Goal: Information Seeking & Learning: Check status

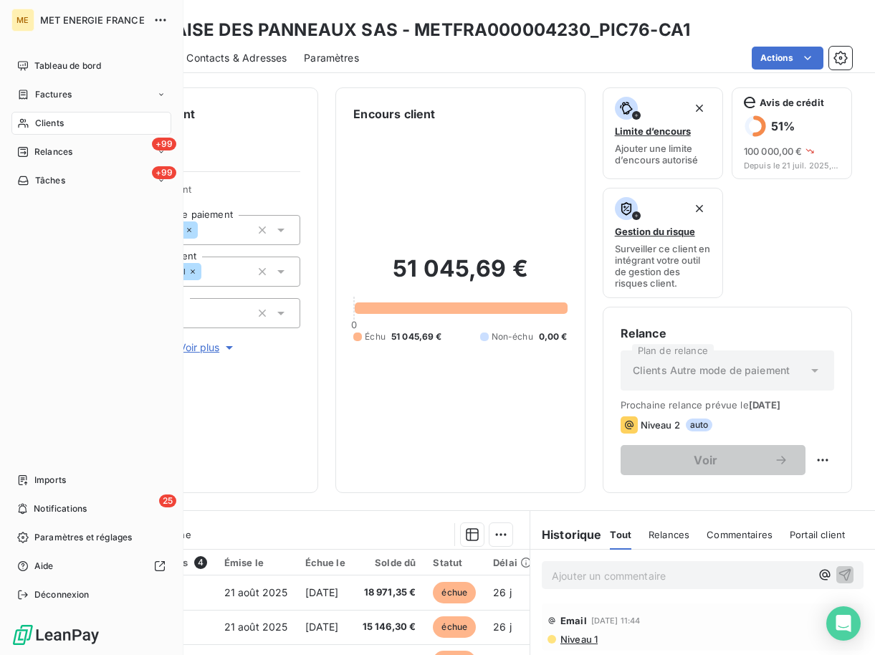
click at [43, 121] on span "Clients" at bounding box center [49, 123] width 29 height 13
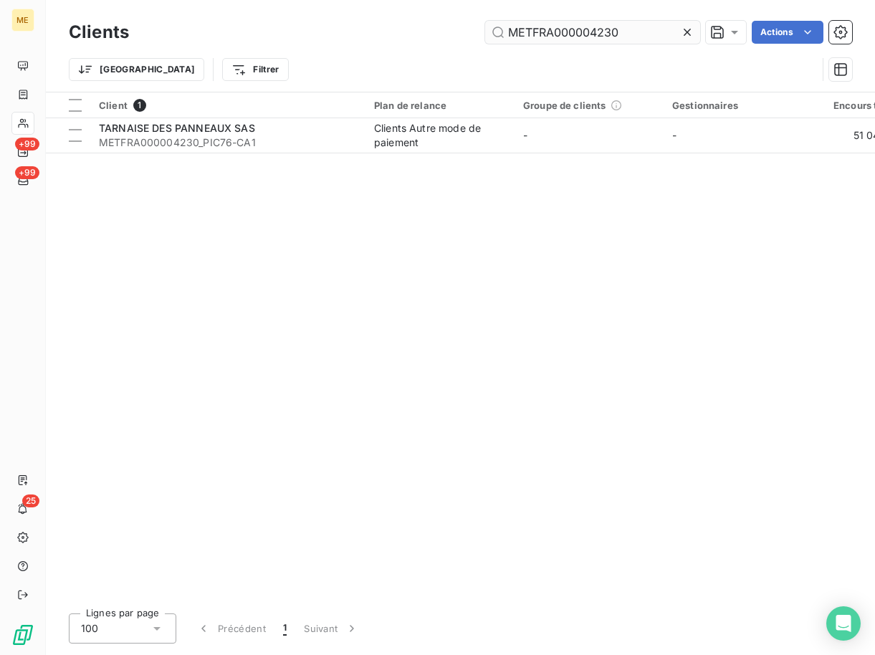
click at [588, 36] on input "METFRA000004230" at bounding box center [592, 32] width 215 height 23
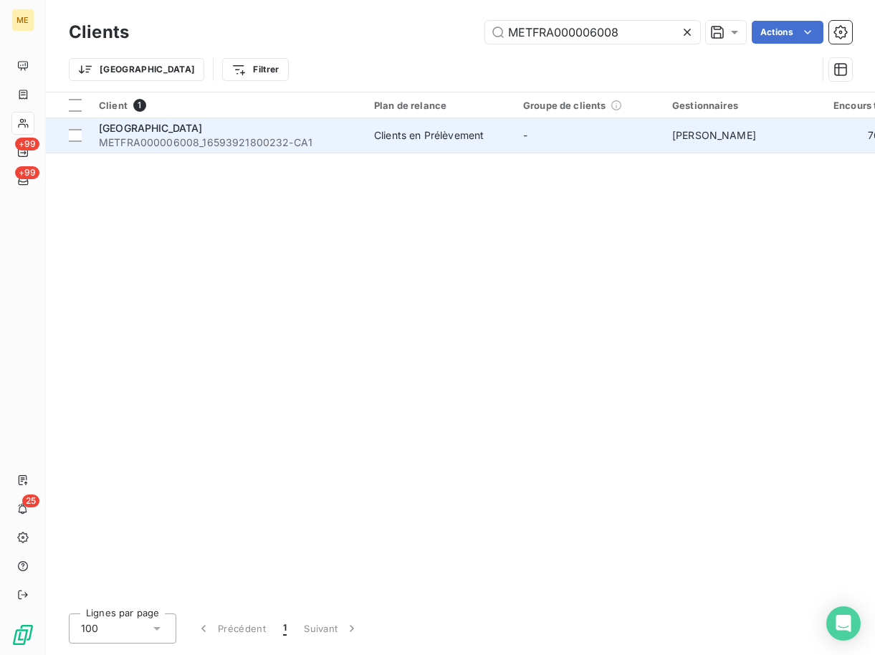
type input "METFRA000006008"
click at [154, 125] on span "[GEOGRAPHIC_DATA]" at bounding box center [151, 128] width 104 height 12
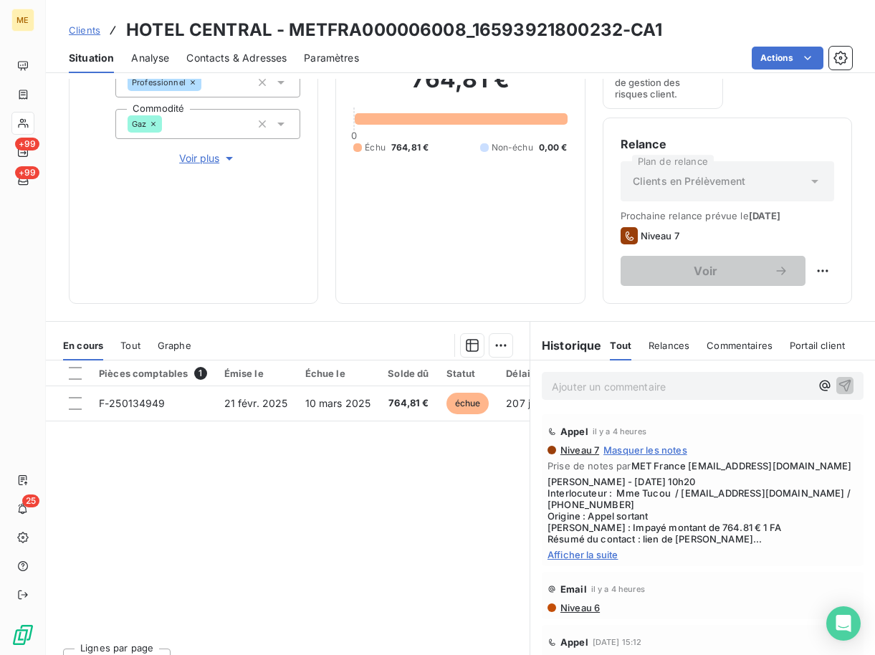
scroll to position [214, 0]
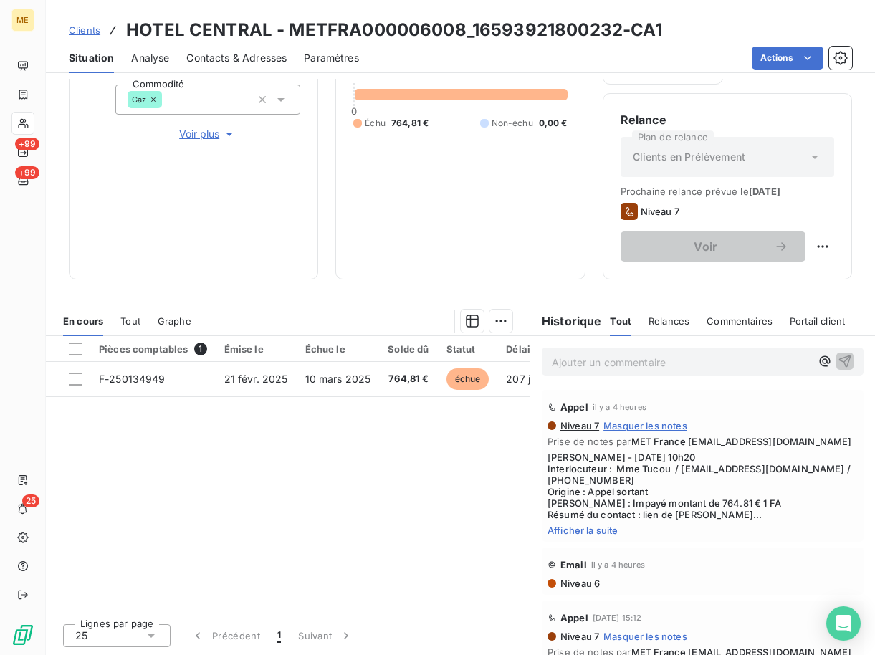
click at [590, 536] on span "Afficher la suite" at bounding box center [703, 530] width 310 height 11
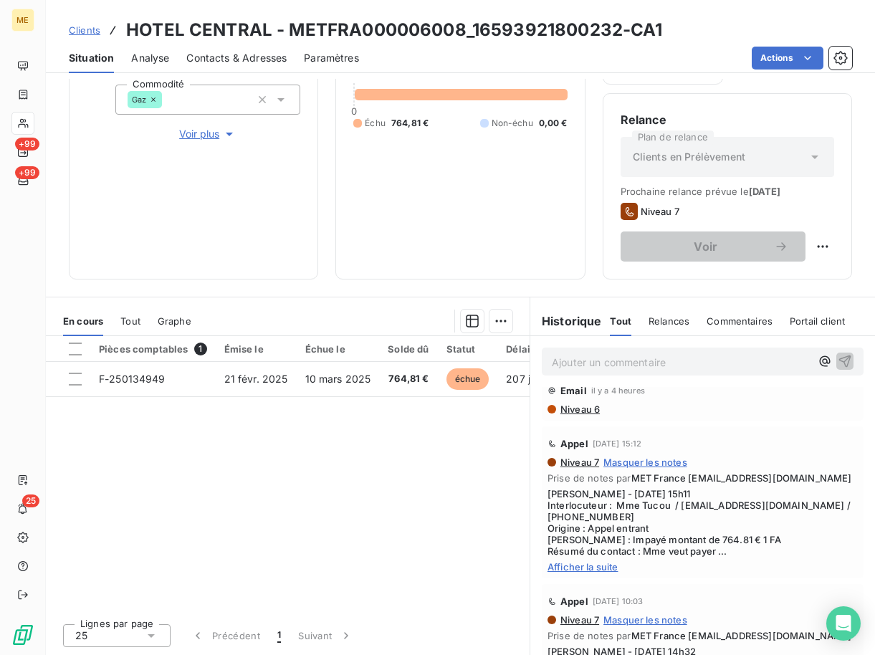
scroll to position [215, 0]
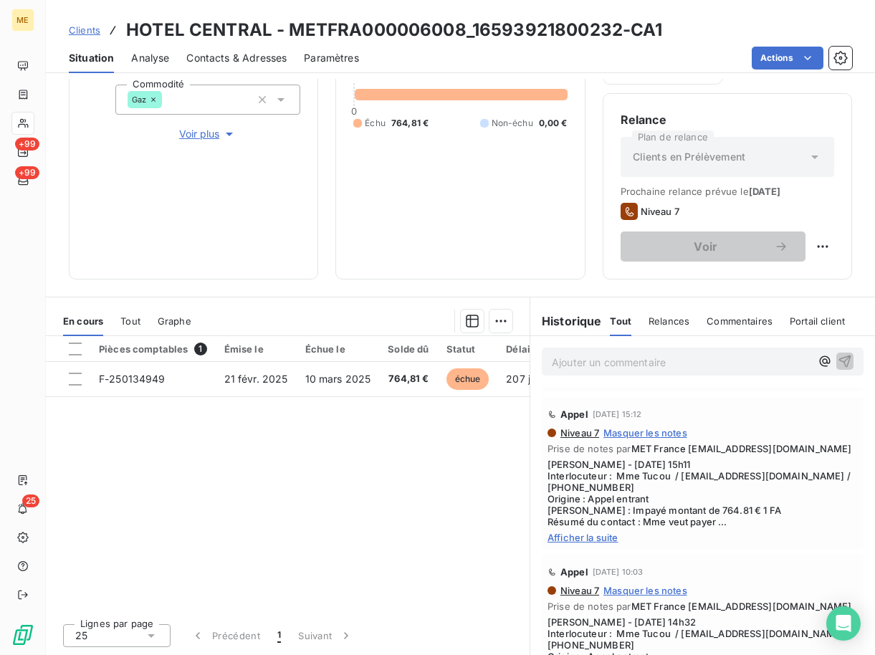
click at [609, 543] on span "Afficher la suite" at bounding box center [703, 537] width 310 height 11
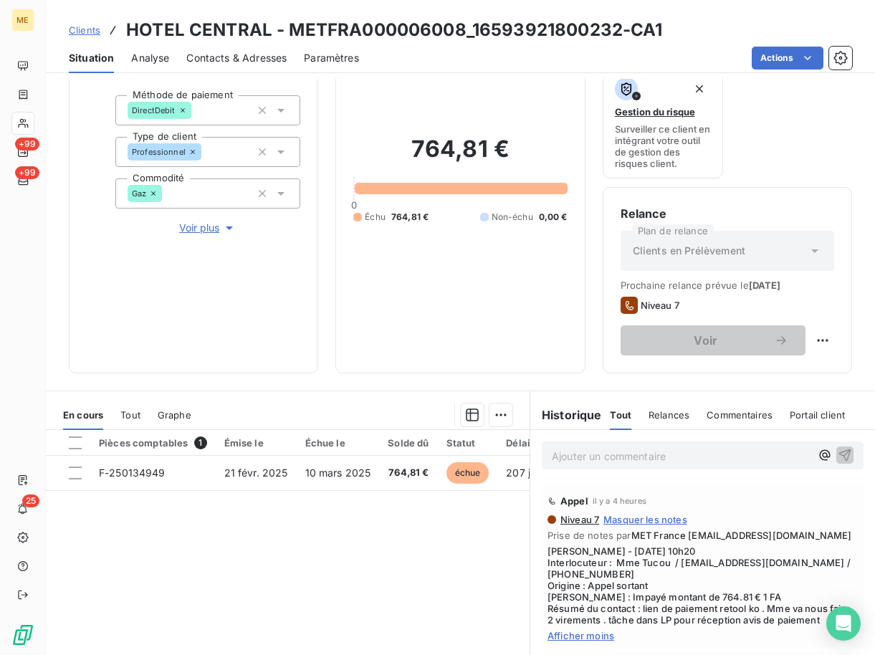
scroll to position [214, 0]
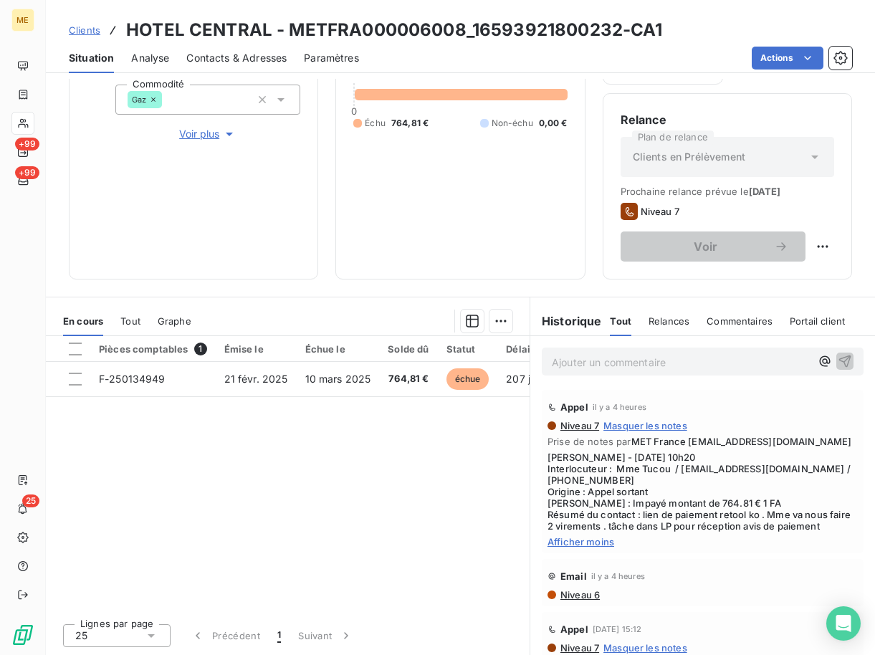
click at [623, 348] on div "Ajouter un commentaire ﻿" at bounding box center [703, 362] width 322 height 28
click at [609, 362] on p "Ajouter un commentaire ﻿" at bounding box center [681, 362] width 259 height 18
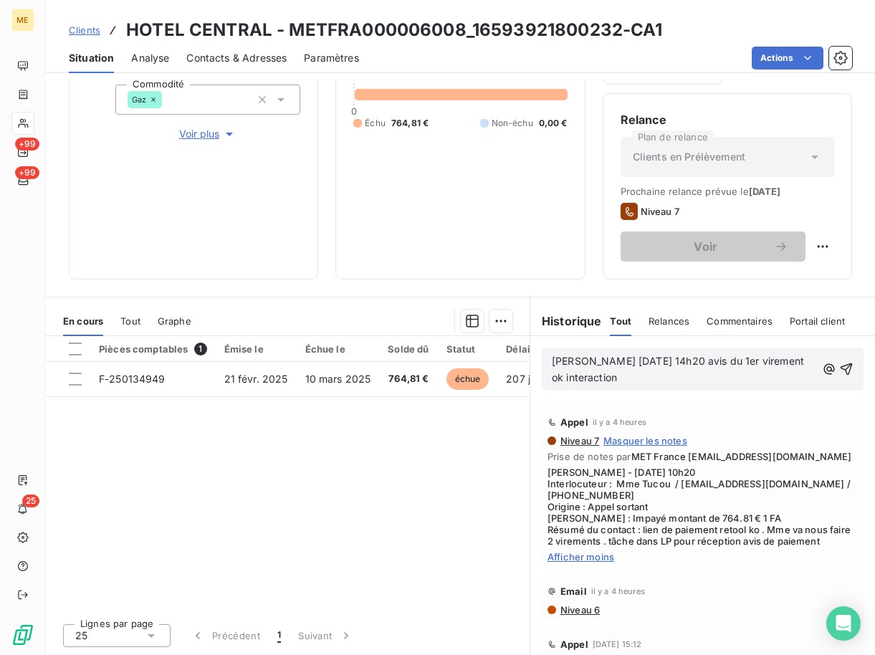
click at [641, 377] on p "[PERSON_NAME] [DATE] 14h20 avis du 1er virement ok interaction" at bounding box center [684, 369] width 264 height 33
click at [767, 365] on span "[PERSON_NAME] [DATE] 14h20 avis du 1er virement ok interaction [EMAIL_ADDRESS][…" at bounding box center [679, 369] width 255 height 29
click at [769, 373] on p "[PERSON_NAME] [DATE] 14h20 avis du 1er virement ok interaction [EMAIL_ADDRESS][…" at bounding box center [684, 369] width 264 height 33
click at [684, 383] on span "[PERSON_NAME] [DATE] 14h20 avis du 1er virement ok interaction [EMAIL_ADDRESS]/…" at bounding box center [679, 369] width 255 height 29
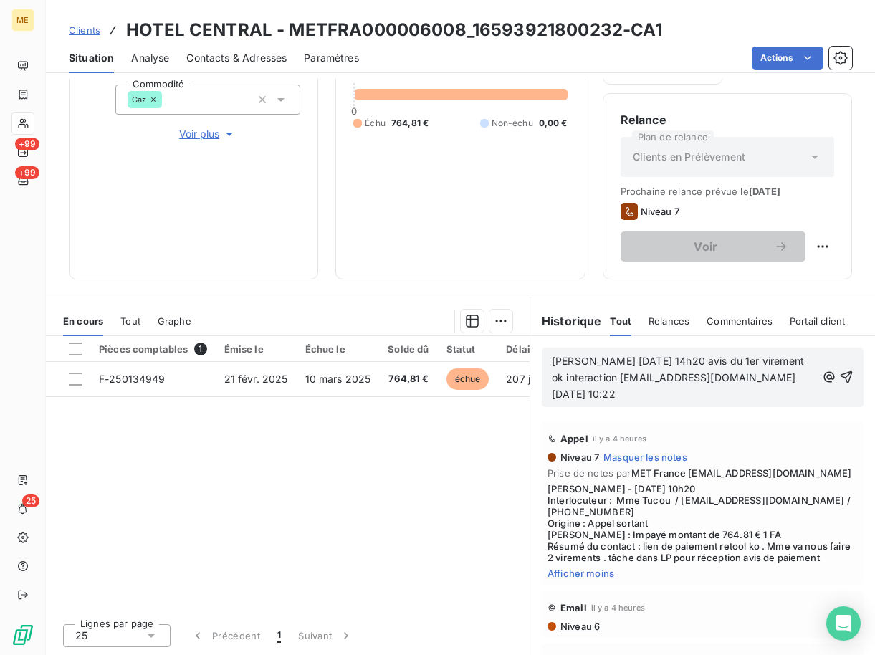
click at [666, 393] on p "[PERSON_NAME] [DATE] 14h20 avis du 1er virement ok interaction [EMAIL_ADDRESS][…" at bounding box center [684, 377] width 264 height 49
click at [577, 403] on p "[PERSON_NAME] [DATE] 14h20 avis du 1er virement ok interaction [EMAIL_ADDRESS][…" at bounding box center [684, 377] width 264 height 49
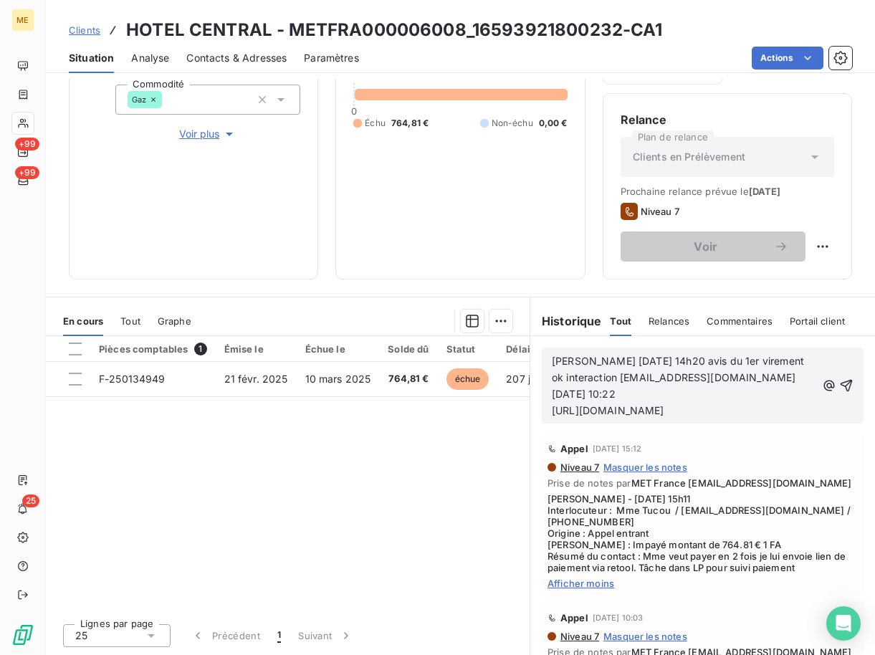
scroll to position [143, 0]
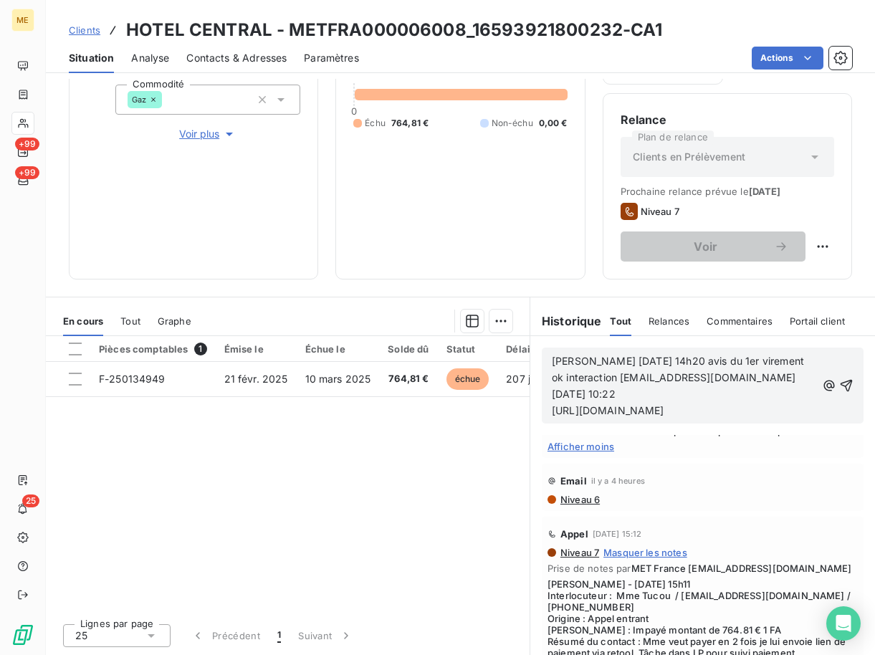
click at [718, 365] on span "[PERSON_NAME] [DATE] 14h20 avis du 1er virement ok interaction [EMAIL_ADDRESS][…" at bounding box center [679, 386] width 255 height 62
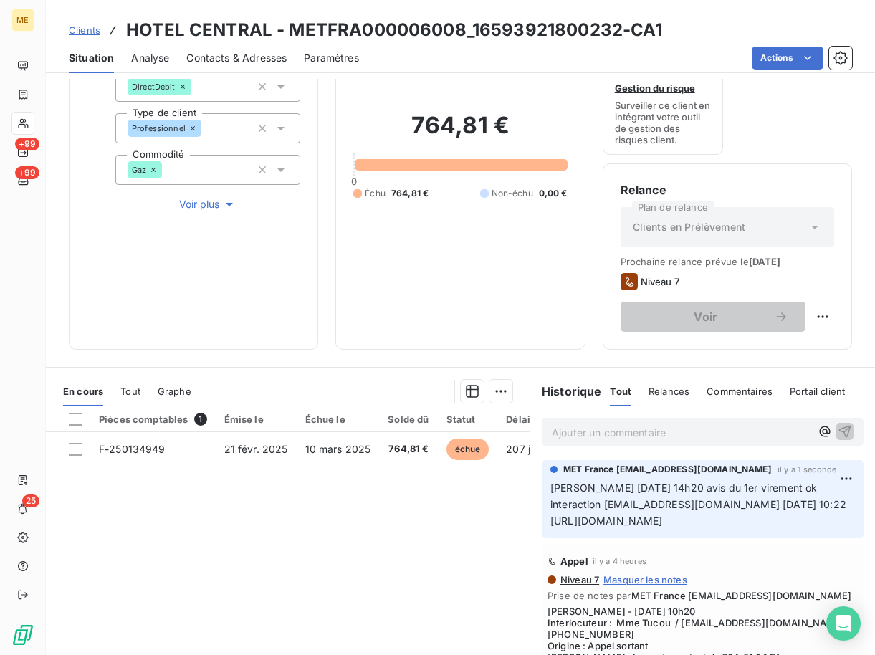
scroll to position [0, 0]
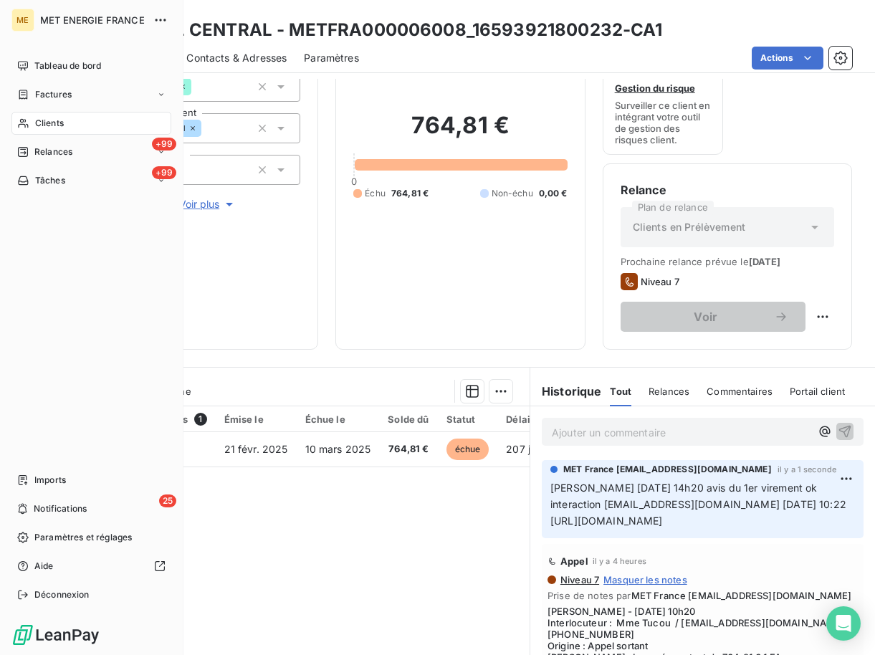
click at [40, 128] on span "Clients" at bounding box center [49, 123] width 29 height 13
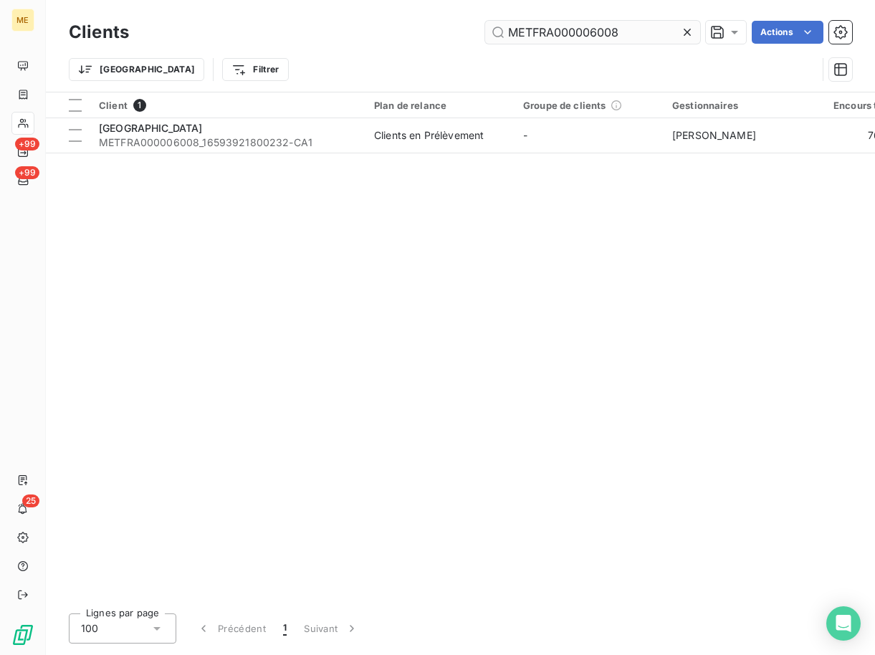
click at [638, 39] on input "METFRA000006008" at bounding box center [592, 32] width 215 height 23
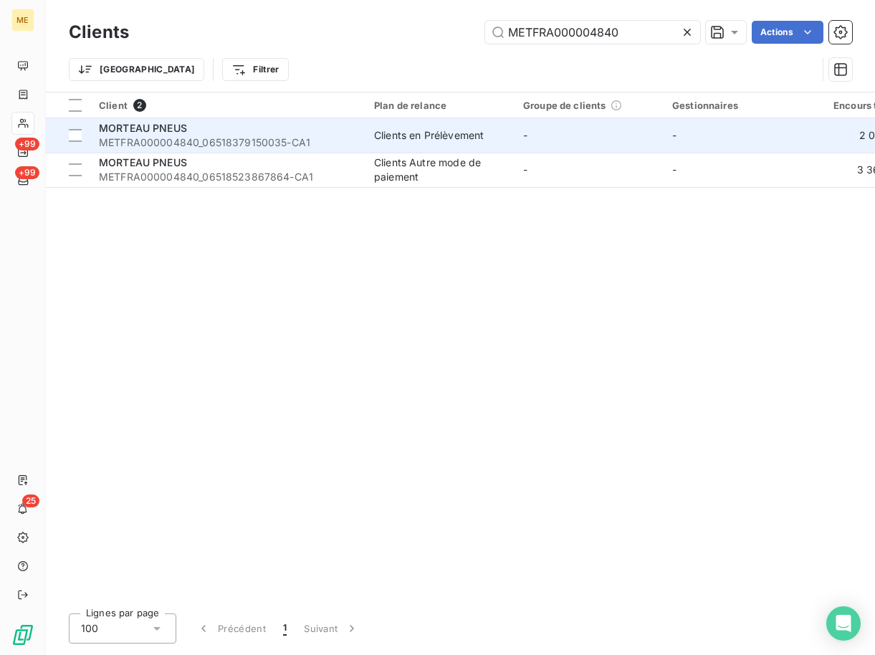
type input "METFRA000004840"
click at [209, 140] on span "METFRA000004840_06518379150035-CA1" at bounding box center [228, 142] width 258 height 14
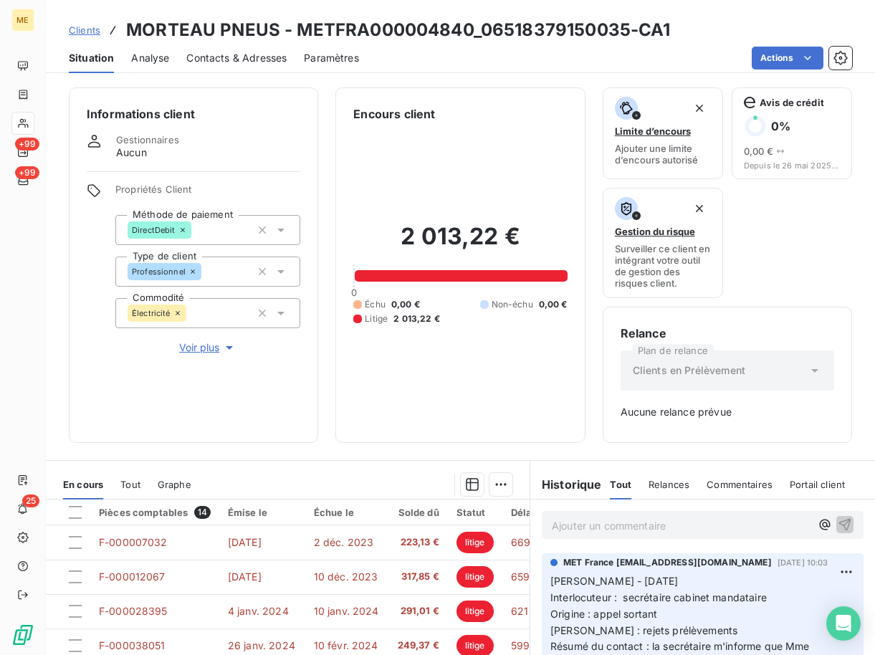
click at [263, 57] on span "Contacts & Adresses" at bounding box center [236, 58] width 100 height 14
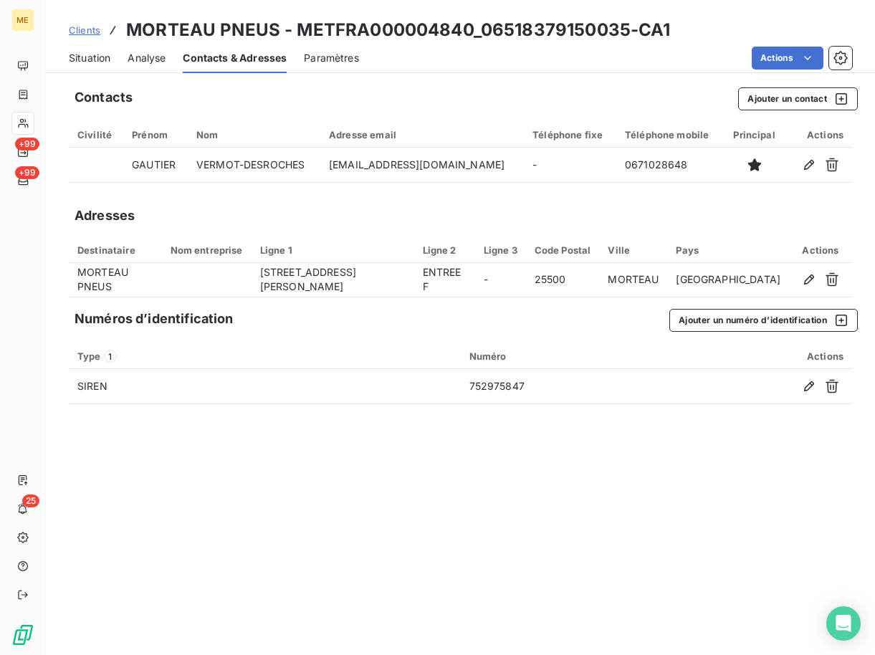
click at [90, 34] on span "Clients" at bounding box center [85, 29] width 32 height 11
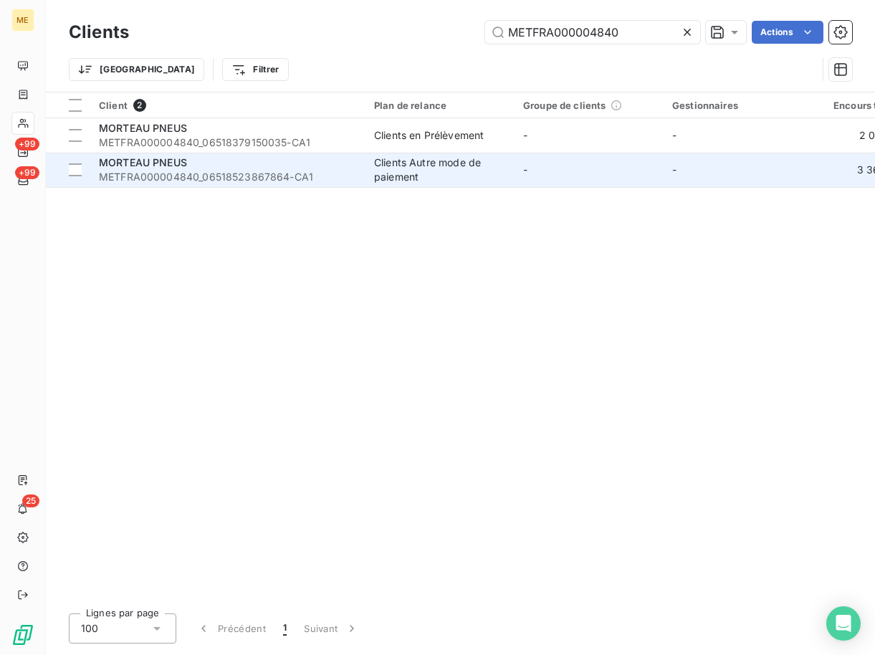
click at [199, 173] on span "METFRA000004840_06518523867864-CA1" at bounding box center [228, 177] width 258 height 14
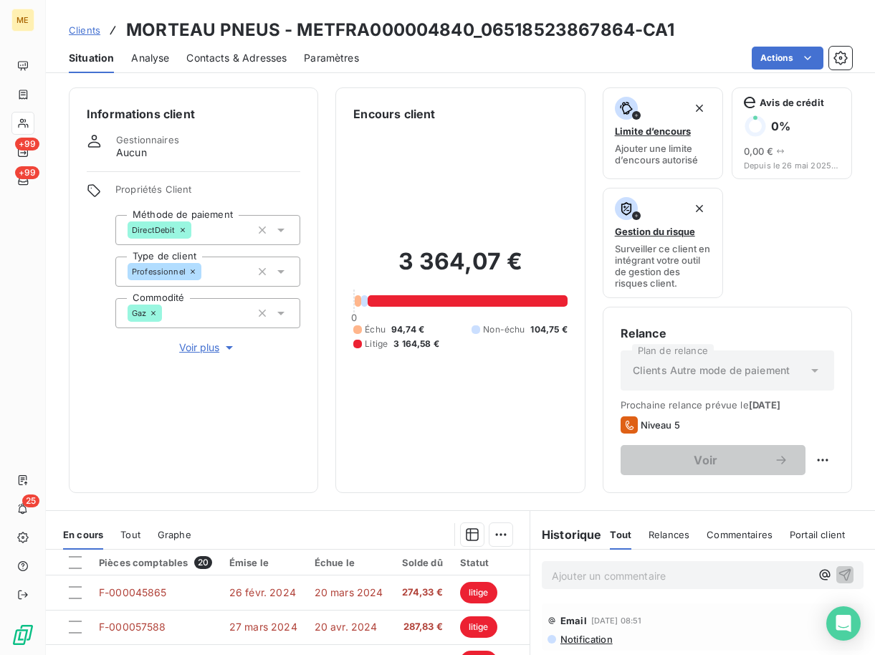
click at [229, 57] on span "Contacts & Adresses" at bounding box center [236, 58] width 100 height 14
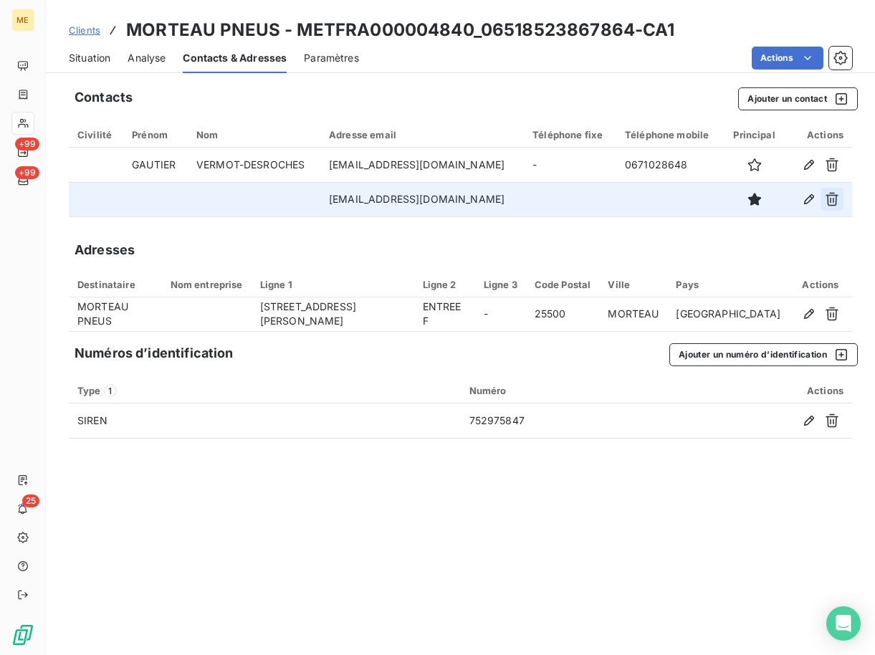
click at [838, 200] on icon "button" at bounding box center [832, 199] width 14 height 14
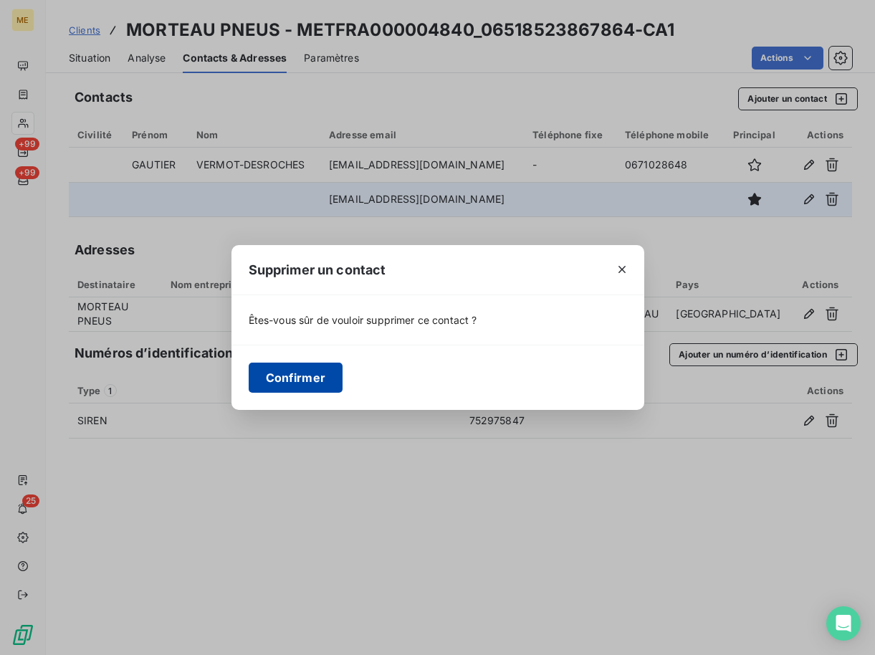
click at [307, 363] on div "Confirmer" at bounding box center [437, 377] width 413 height 65
click at [259, 383] on button "Confirmer" at bounding box center [296, 378] width 95 height 30
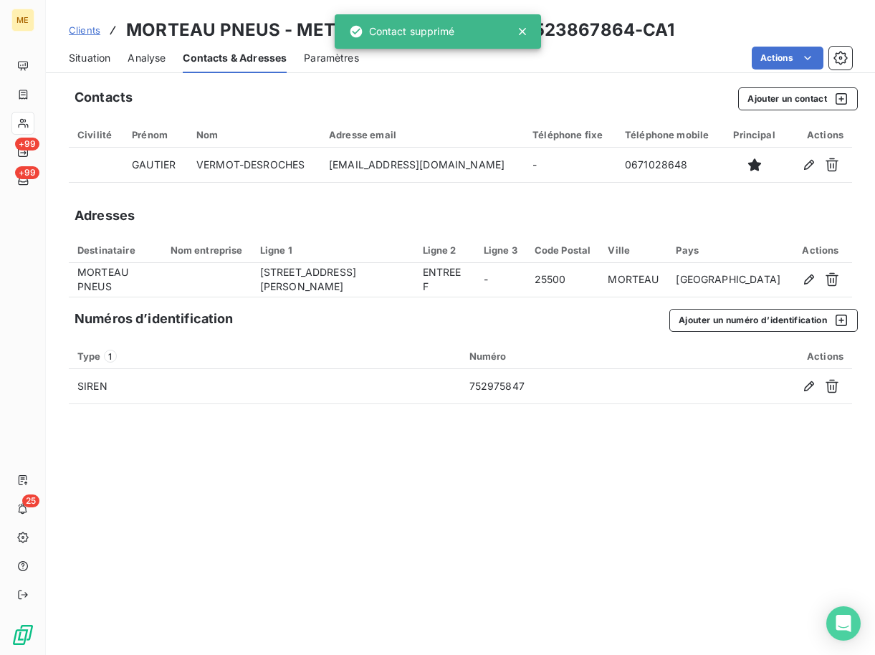
click at [95, 56] on span "Situation" at bounding box center [90, 58] width 42 height 14
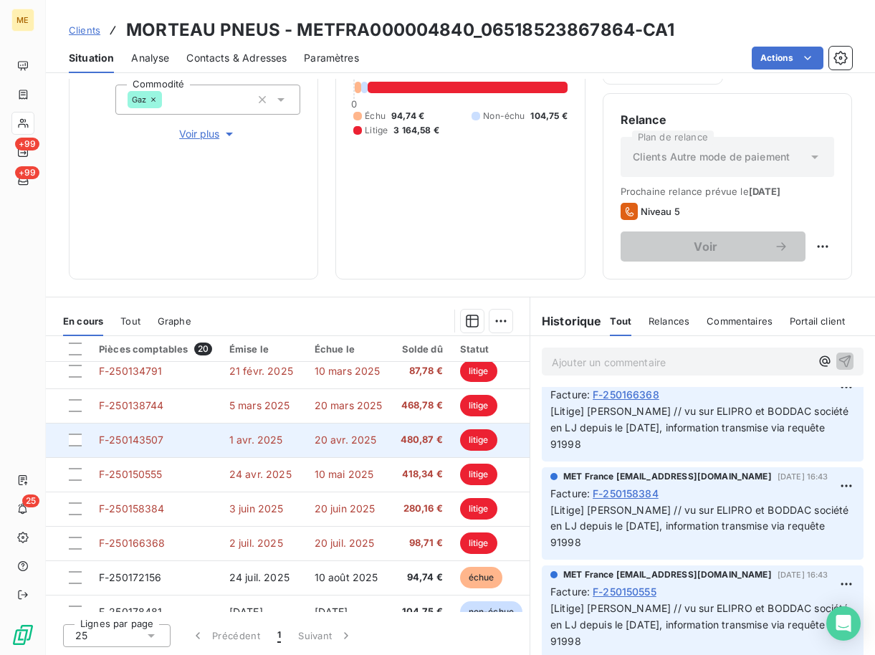
scroll to position [444, 0]
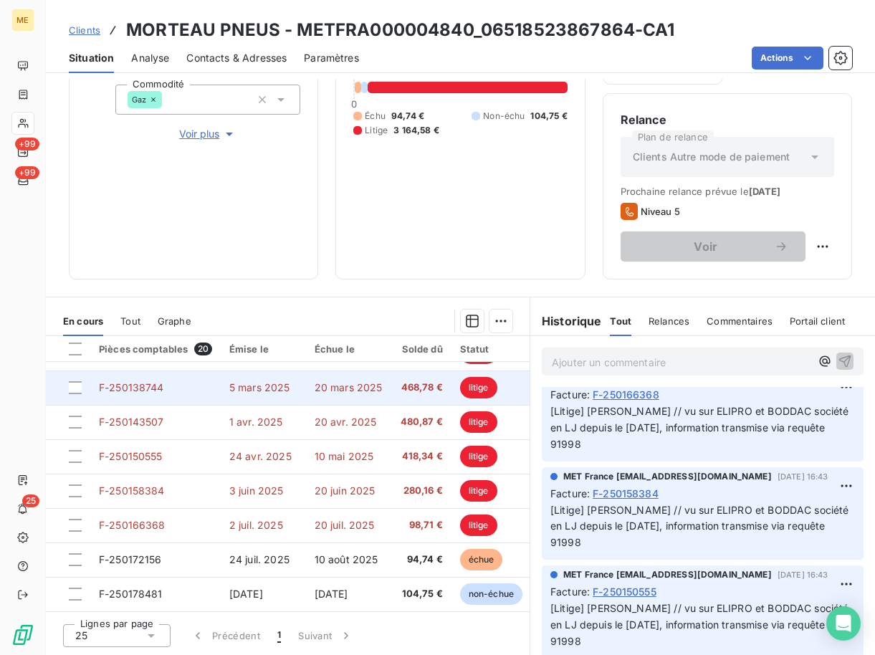
click at [376, 388] on td "20 mars 2025" at bounding box center [349, 388] width 86 height 34
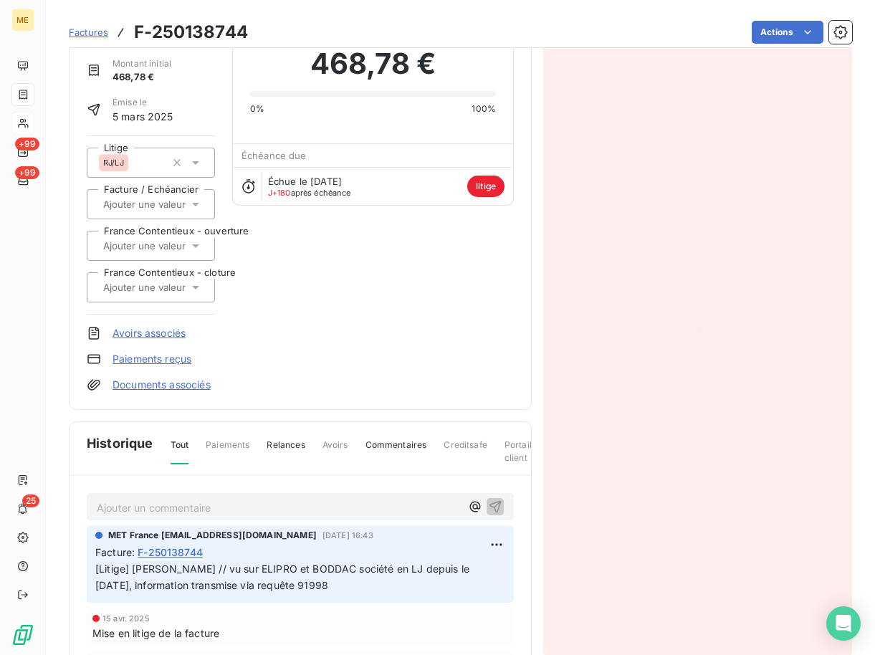
scroll to position [180, 0]
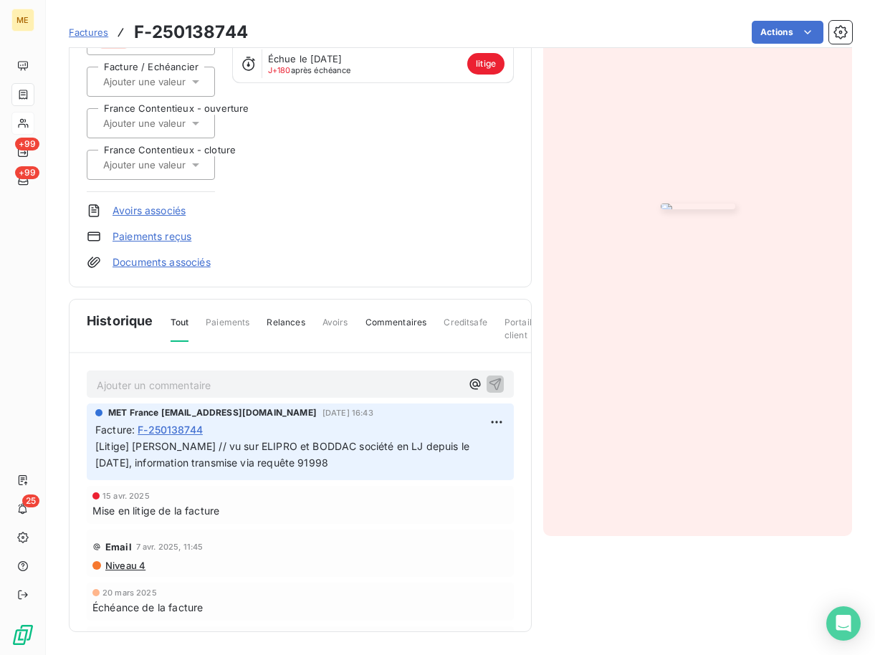
click at [275, 464] on span "[Litige] [PERSON_NAME] // vu sur ELIPRO et BODDAC société en LJ depuis le [DATE…" at bounding box center [283, 454] width 377 height 29
copy span "91998"
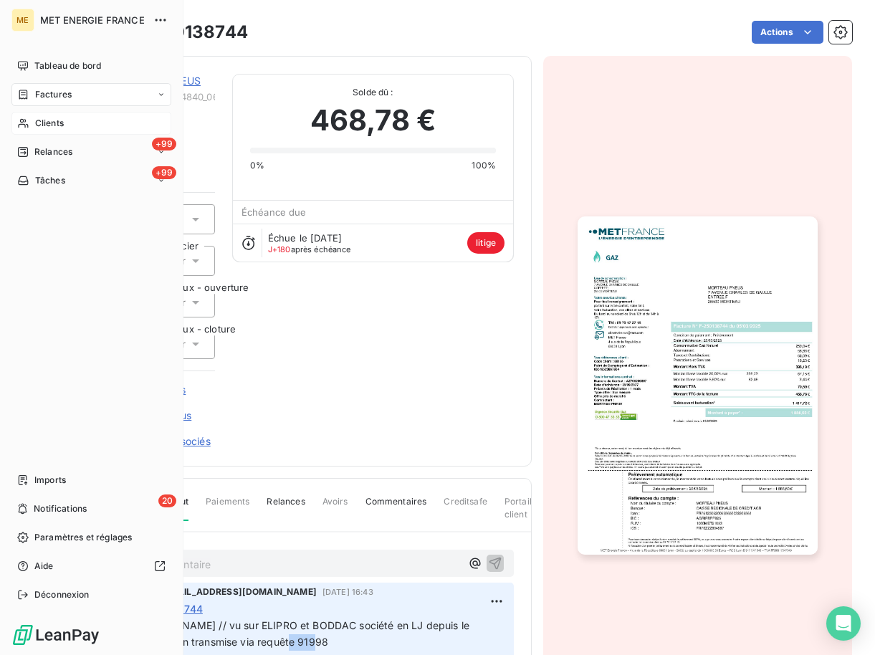
click at [34, 87] on div "Factures" at bounding box center [91, 94] width 160 height 23
click at [61, 120] on span "Factures" at bounding box center [52, 123] width 37 height 13
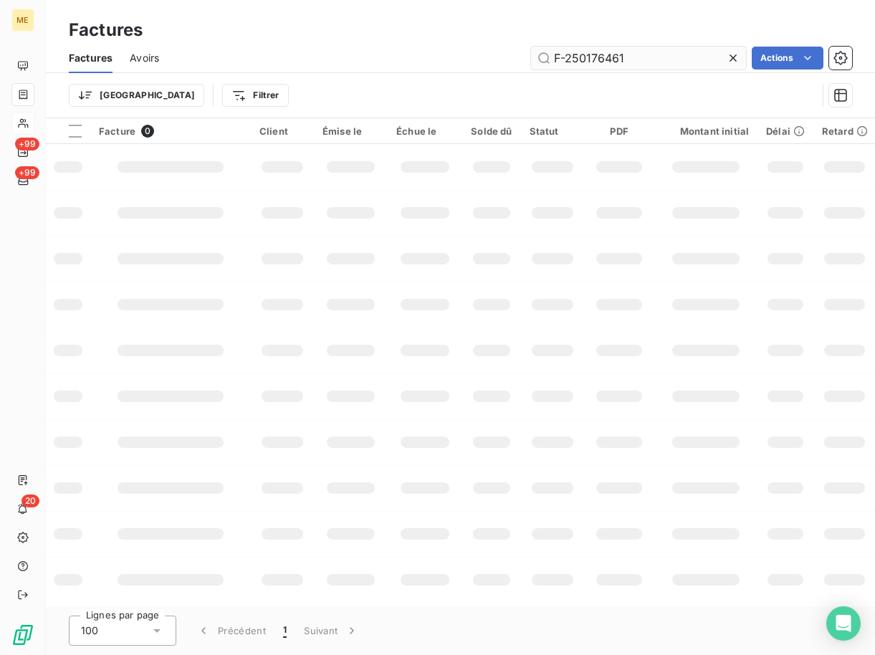
click at [646, 52] on input "F-250176461" at bounding box center [638, 58] width 215 height 23
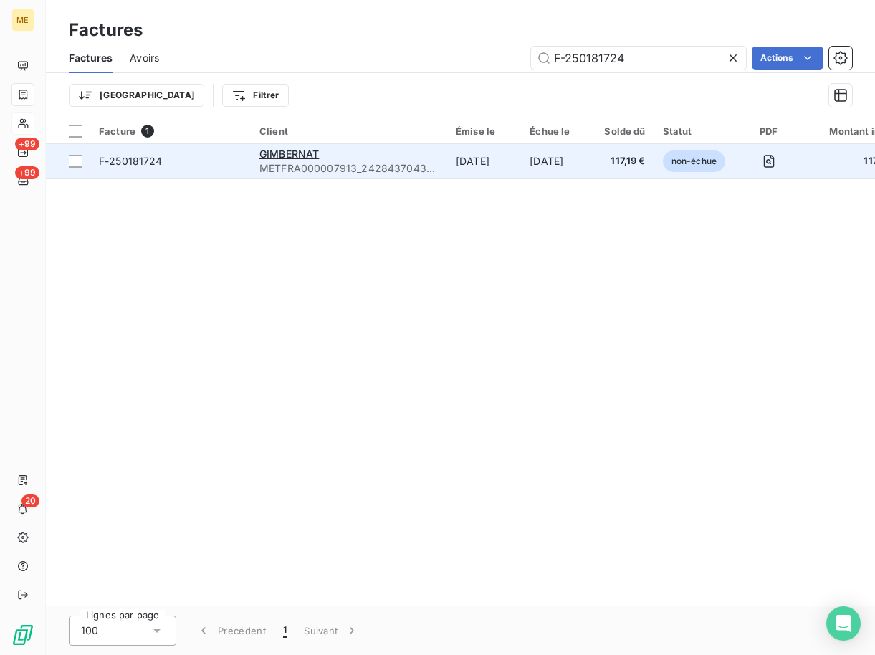
type input "F-250181724"
click at [105, 150] on td "F-250181724" at bounding box center [170, 161] width 161 height 34
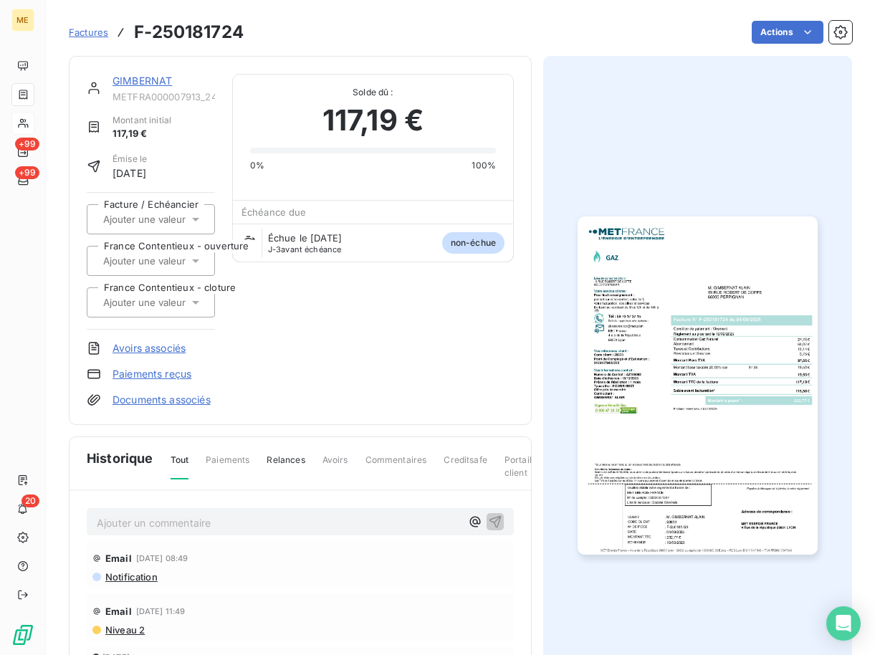
click at [710, 373] on img "button" at bounding box center [697, 385] width 239 height 338
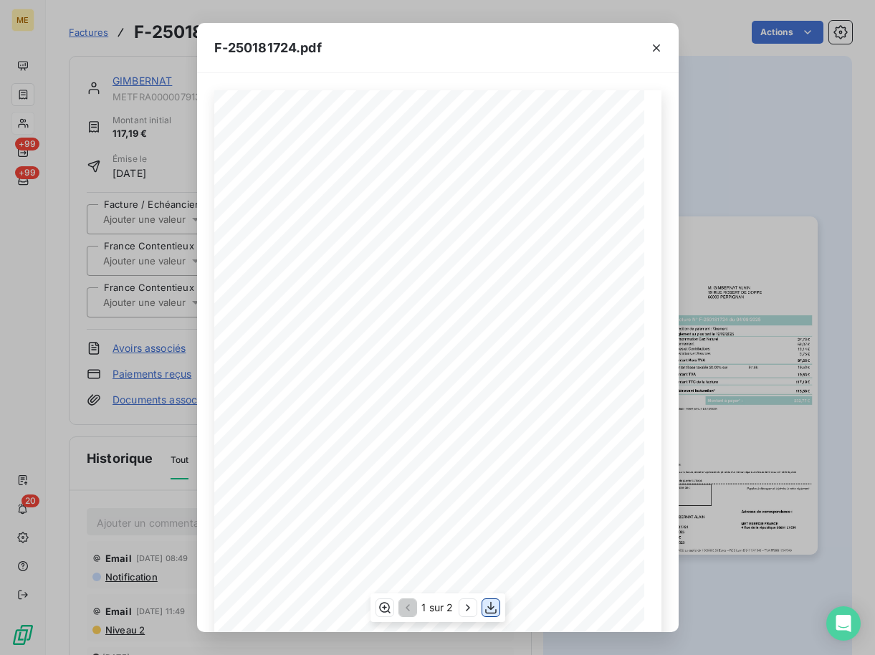
click at [497, 610] on icon "button" at bounding box center [491, 608] width 14 height 14
